Goal: Task Accomplishment & Management: Use online tool/utility

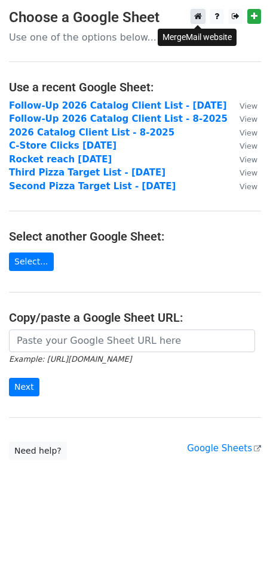
click at [195, 17] on icon at bounding box center [198, 16] width 8 height 8
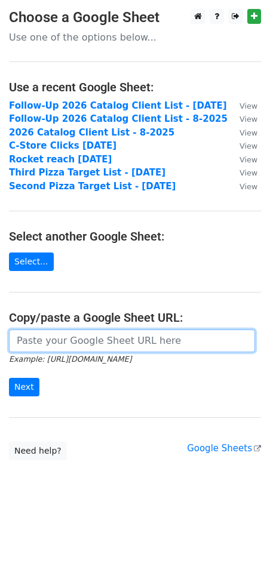
click at [103, 346] on input "url" at bounding box center [132, 340] width 246 height 23
paste input "https://docs.google.com/spreadsheets/d/1wX9DqaBlFj7qCgSexNArBQFm-OJfUtXdlaN6A2x…"
type input "h"
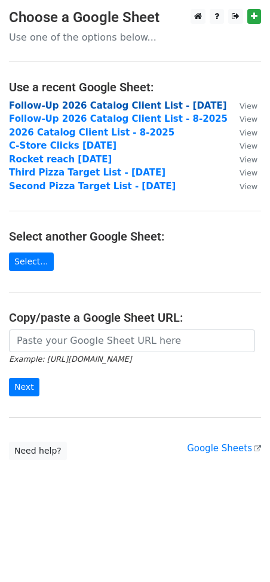
click at [60, 103] on strong "Follow-Up 2026 Catalog Client List - 9-12-2025" at bounding box center [118, 105] width 218 height 11
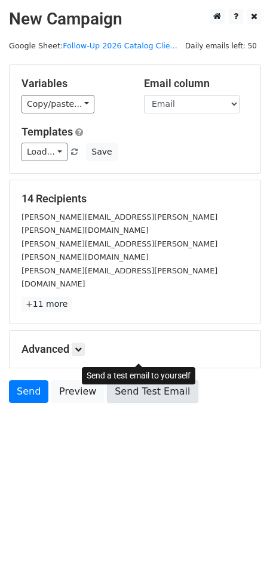
click at [126, 380] on link "Send Test Email" at bounding box center [152, 391] width 91 height 23
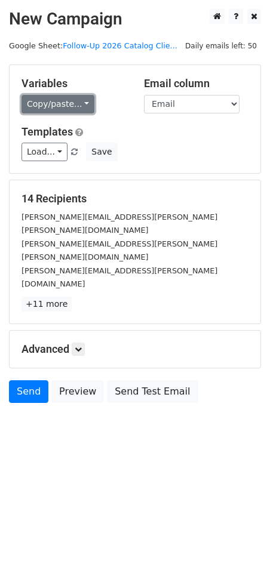
click at [54, 110] on link "Copy/paste..." at bounding box center [57, 104] width 73 height 18
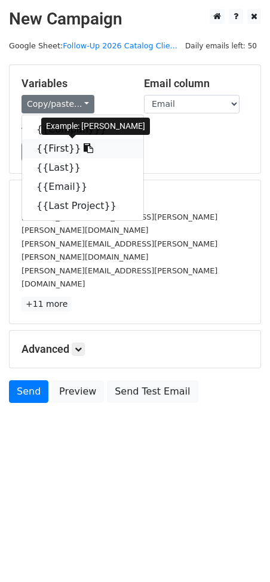
click at [56, 147] on link "{{First}}" at bounding box center [82, 148] width 121 height 19
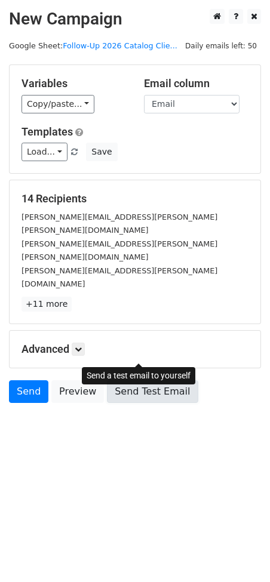
click at [137, 380] on link "Send Test Email" at bounding box center [152, 391] width 91 height 23
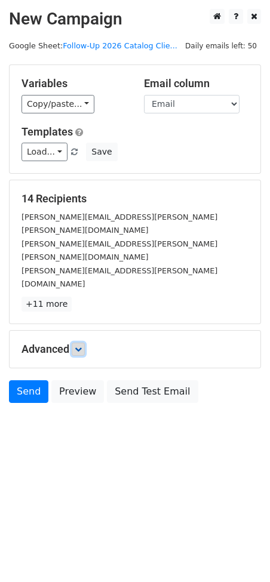
click at [76, 342] on link at bounding box center [78, 348] width 13 height 13
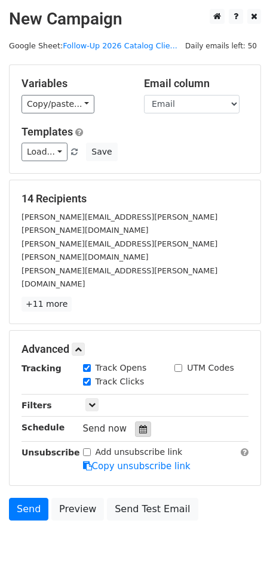
click at [139, 425] on icon at bounding box center [143, 429] width 8 height 8
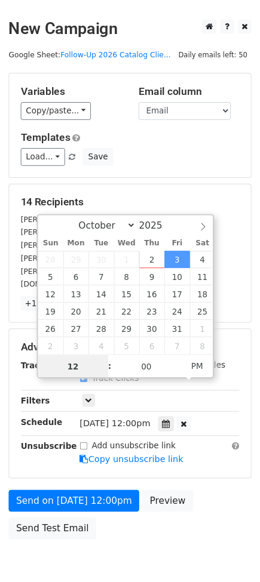
scroll to position [1, 0]
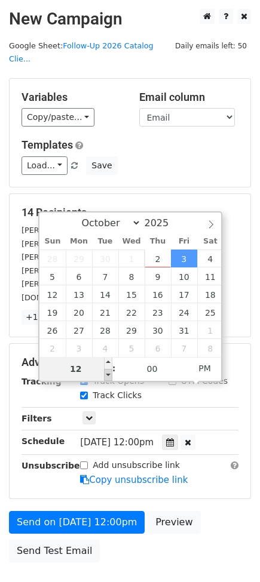
type input "[DATE] 11:00"
type input "11"
click at [109, 377] on span at bounding box center [108, 375] width 8 height 12
type input "[DATE] 12:00"
type input "12"
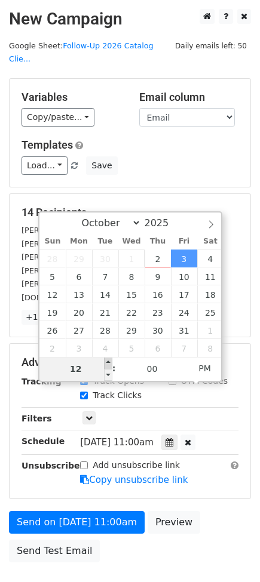
click at [106, 362] on span at bounding box center [108, 363] width 8 height 12
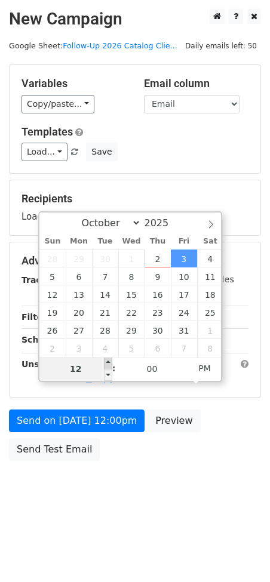
type input "[DATE] 13:00"
type input "01"
click at [106, 362] on span at bounding box center [108, 363] width 8 height 12
type input "[DATE] 14:00"
type input "02"
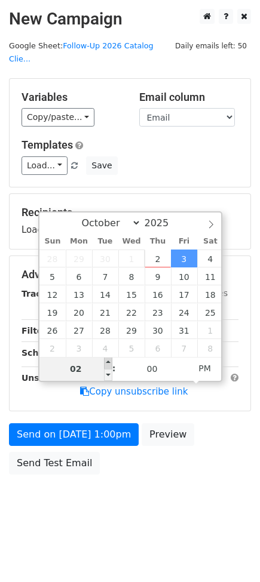
click at [106, 362] on span at bounding box center [108, 363] width 8 height 12
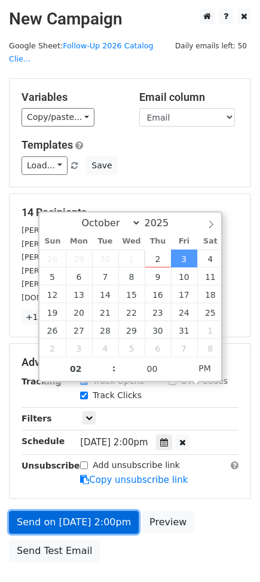
click at [79, 511] on link "Send on [DATE] 2:00pm" at bounding box center [73, 522] width 129 height 23
